Goal: Information Seeking & Learning: Learn about a topic

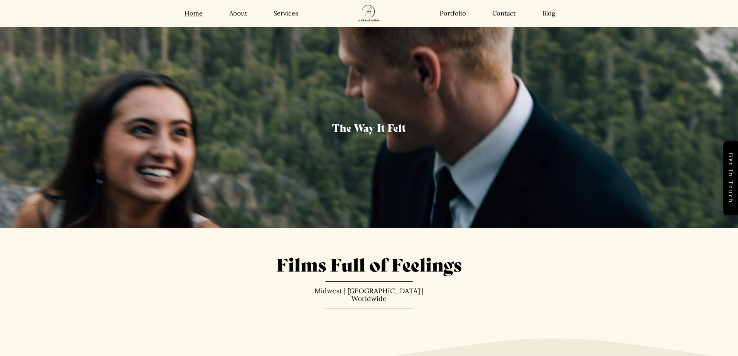
click at [293, 16] on link "Services" at bounding box center [286, 13] width 25 height 8
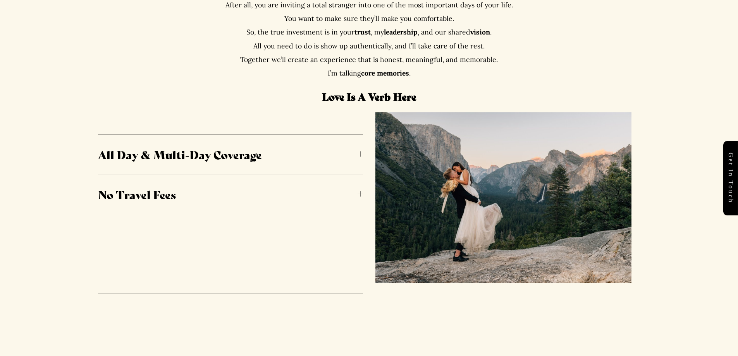
scroll to position [426, 0]
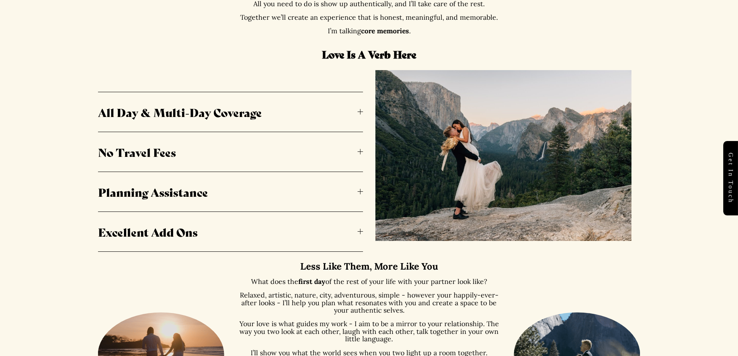
click at [203, 109] on span "All Day & Multi-Day Coverage" at bounding box center [228, 112] width 260 height 16
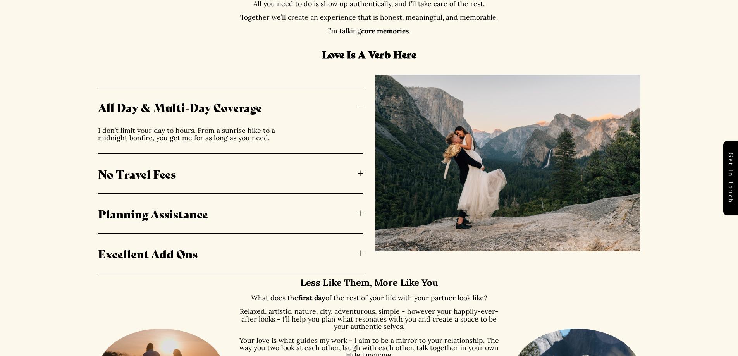
scroll to position [543, 0]
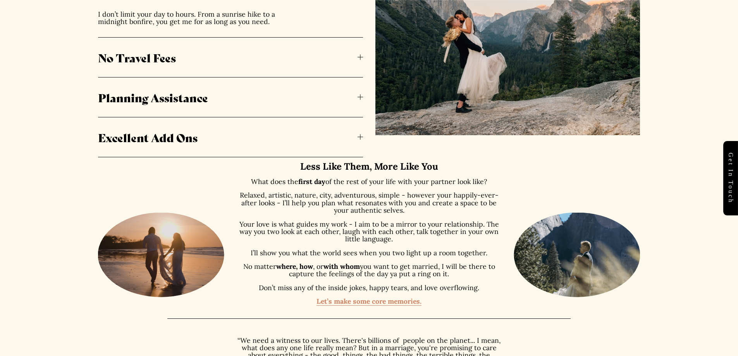
click at [121, 136] on span "Excellent Add Ons" at bounding box center [228, 137] width 260 height 16
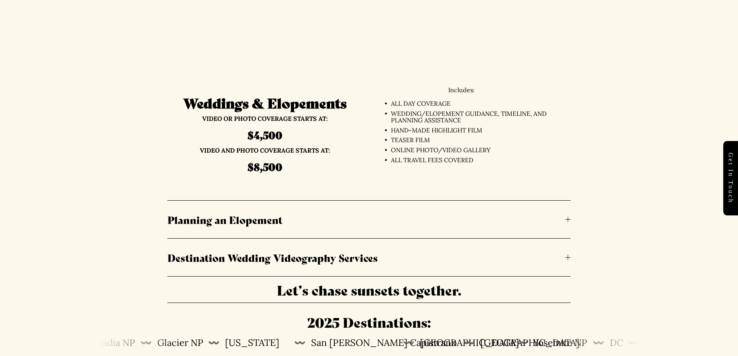
scroll to position [1822, 0]
